Goal: Task Accomplishment & Management: Manage account settings

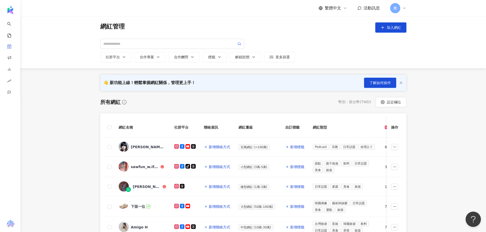
click at [431, 103] on main "網紅管理 加入網紅 社群平台 合作專案 合作酬勞 標籤 解鎖狀態 更多篩選 👋 新功能上線！輕鬆掌握網紅關係，管理更上手！ 了解如何操作 所有網紅 幣別 ： …" at bounding box center [252, 209] width 465 height 387
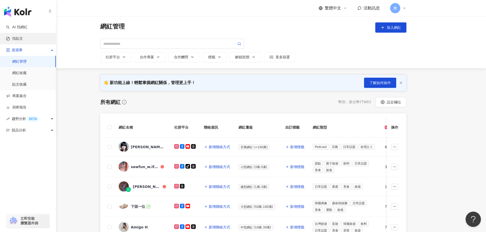
click at [11, 37] on link "找貼文" at bounding box center [14, 38] width 17 height 5
click at [28, 28] on link "AI 找網紅" at bounding box center [16, 27] width 21 height 5
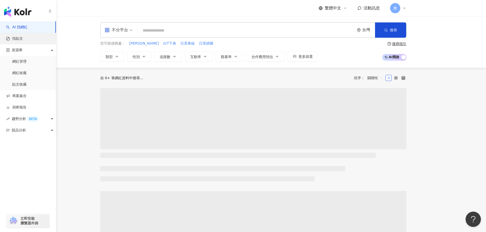
click at [23, 36] on link "找貼文" at bounding box center [14, 38] width 17 height 5
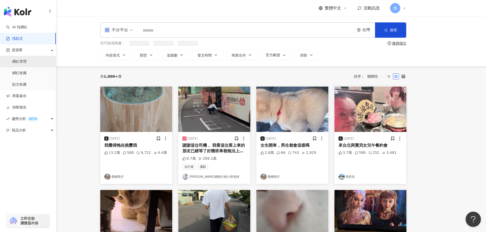
click at [23, 64] on link "網紅管理" at bounding box center [19, 61] width 14 height 5
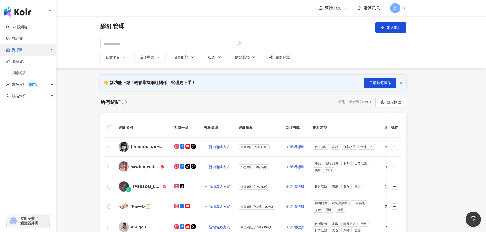
click at [49, 50] on div "資源庫" at bounding box center [28, 49] width 56 height 11
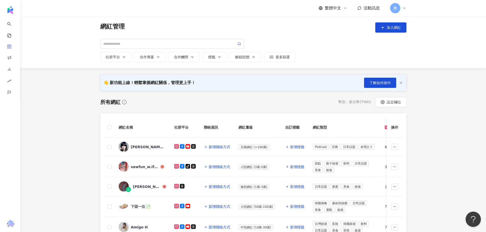
click at [404, 10] on icon at bounding box center [404, 8] width 4 height 4
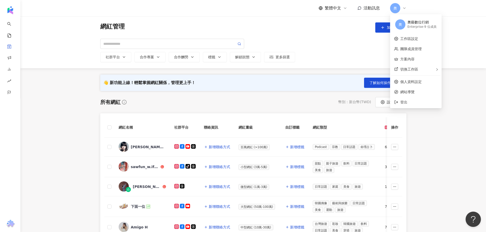
click at [465, 48] on div "網紅管理 加入網紅 社群平台 合作專案 合作酬勞 標籤 解鎖狀態 更多篩選" at bounding box center [252, 42] width 465 height 52
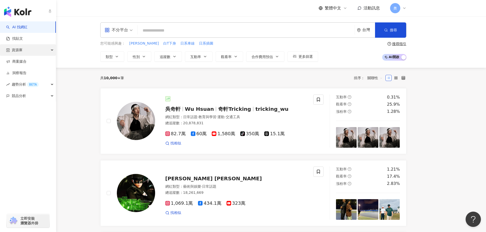
click at [51, 50] on div "資源庫" at bounding box center [28, 49] width 56 height 11
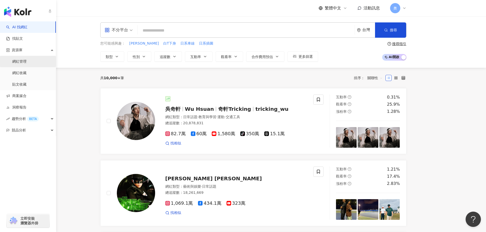
click at [27, 59] on link "網紅管理" at bounding box center [19, 61] width 14 height 5
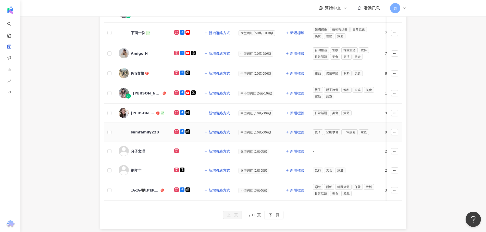
scroll to position [204, 0]
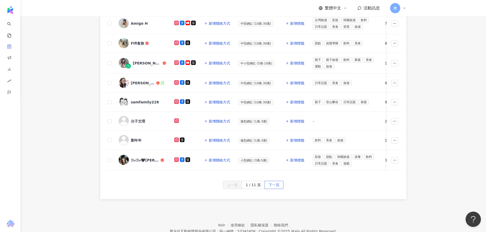
click at [272, 188] on span "下一頁" at bounding box center [273, 185] width 11 height 8
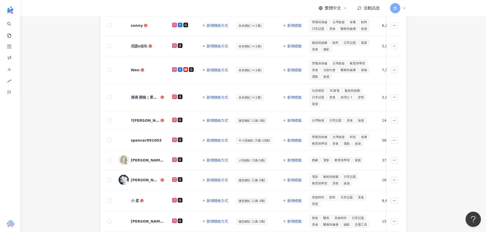
scroll to position [0, 0]
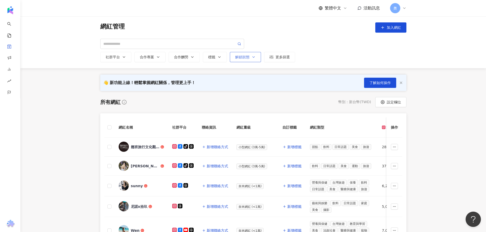
click at [239, 58] on div "解鎖狀態" at bounding box center [245, 57] width 20 height 4
click at [247, 98] on span "已解鎖" at bounding box center [247, 96] width 15 height 6
click at [335, 64] on div "網紅管理 加入網紅 社群平台 合作專案 合作酬勞 標籤 解鎖狀態 不限 未解鎖 已解鎖 更多篩選" at bounding box center [252, 42] width 465 height 52
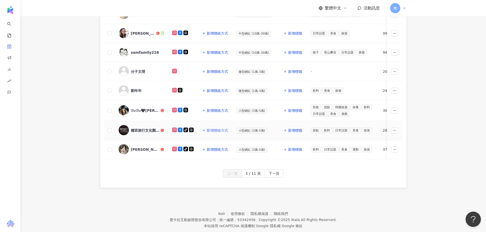
scroll to position [229, 0]
